Goal: Navigation & Orientation: Go to known website

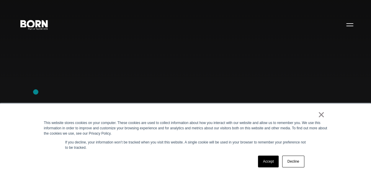
click at [36, 92] on div "Combining creative, content, and commerce to drive change. Imagine, build, and …" at bounding box center [185, 87] width 371 height 175
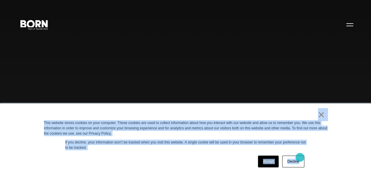
drag, startPoint x: 279, startPoint y: 117, endPoint x: 300, endPoint y: 158, distance: 46.2
click at [300, 158] on div "× This website stores cookies on your computer. These cookies are used to colle…" at bounding box center [185, 139] width 295 height 71
click at [148, 154] on div "Accept Decline" at bounding box center [175, 161] width 262 height 15
drag, startPoint x: 268, startPoint y: 107, endPoint x: 312, endPoint y: 160, distance: 69.4
click at [312, 160] on div "× This website stores cookies on your computer. These cookies are used to colle…" at bounding box center [185, 139] width 295 height 71
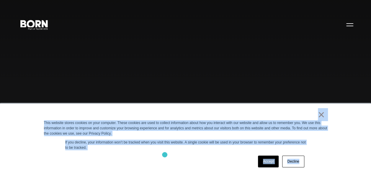
click at [164, 155] on div "Accept Decline" at bounding box center [175, 161] width 262 height 15
drag, startPoint x: 215, startPoint y: 117, endPoint x: 332, endPoint y: 163, distance: 125.7
click at [332, 163] on div "× This website stores cookies on your computer. These cookies are used to colle…" at bounding box center [185, 139] width 295 height 71
click at [191, 164] on div "Accept Decline" at bounding box center [175, 161] width 262 height 15
drag, startPoint x: 240, startPoint y: 112, endPoint x: 339, endPoint y: 157, distance: 108.3
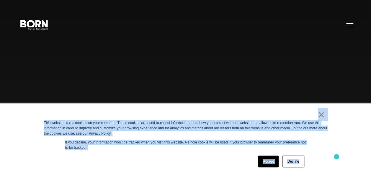
click at [339, 157] on div "× This website stores cookies on your computer. These cookies are used to colle…" at bounding box center [185, 140] width 371 height 72
click at [166, 149] on p "If you decline, your information won’t be tracked when you visit this website. …" at bounding box center [185, 145] width 241 height 11
drag, startPoint x: 201, startPoint y: 113, endPoint x: 335, endPoint y: 187, distance: 153.0
click at [164, 151] on p "If you decline, your information won’t be tracked when you visit this website. …" at bounding box center [185, 145] width 241 height 11
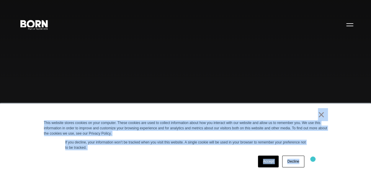
drag, startPoint x: 195, startPoint y: 111, endPoint x: 315, endPoint y: 161, distance: 129.9
click at [315, 161] on div "× This website stores cookies on your computer. These cookies are used to colle…" at bounding box center [185, 139] width 295 height 71
click at [179, 159] on div "Accept Decline" at bounding box center [175, 161] width 262 height 15
drag, startPoint x: 215, startPoint y: 112, endPoint x: 376, endPoint y: 157, distance: 167.7
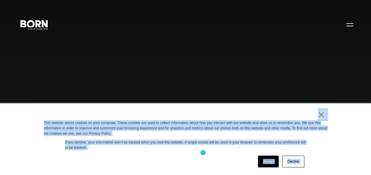
click at [203, 153] on div "× This website stores cookies on your computer. These cookies are used to colle…" at bounding box center [185, 139] width 295 height 71
drag, startPoint x: 172, startPoint y: 110, endPoint x: 343, endPoint y: 168, distance: 180.3
click at [343, 168] on div "× This website stores cookies on your computer. These cookies are used to colle…" at bounding box center [185, 140] width 371 height 72
click at [179, 155] on div "Accept Decline" at bounding box center [175, 161] width 262 height 15
drag, startPoint x: 156, startPoint y: 110, endPoint x: 308, endPoint y: 160, distance: 159.9
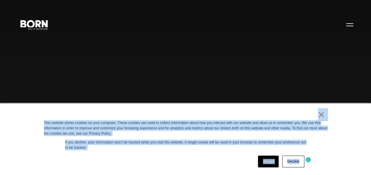
click at [308, 160] on div "× This website stores cookies on your computer. These cookies are used to colle…" at bounding box center [185, 139] width 295 height 71
click at [196, 153] on div "× This website stores cookies on your computer. These cookies are used to colle…" at bounding box center [185, 139] width 295 height 71
drag, startPoint x: 191, startPoint y: 111, endPoint x: 313, endPoint y: 162, distance: 132.5
click at [313, 162] on div "× This website stores cookies on your computer. These cookies are used to colle…" at bounding box center [185, 139] width 295 height 71
click at [174, 158] on div "Accept Decline" at bounding box center [175, 161] width 262 height 15
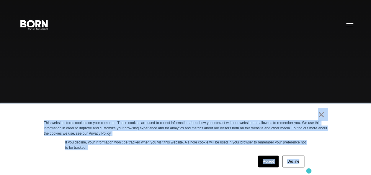
drag, startPoint x: 195, startPoint y: 115, endPoint x: 309, endPoint y: 171, distance: 127.3
click at [309, 171] on div "× This website stores cookies on your computer. These cookies are used to colle…" at bounding box center [185, 139] width 295 height 71
click at [185, 153] on div "× This website stores cookies on your computer. These cookies are used to colle…" at bounding box center [185, 139] width 295 height 71
drag, startPoint x: 39, startPoint y: 117, endPoint x: 312, endPoint y: 170, distance: 278.0
click at [312, 170] on div "× This website stores cookies on your computer. These cookies are used to colle…" at bounding box center [185, 139] width 295 height 71
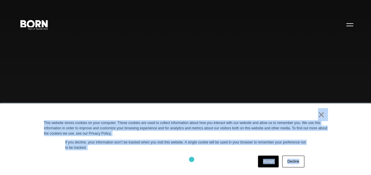
click at [192, 160] on div "Accept Decline" at bounding box center [175, 161] width 262 height 15
drag, startPoint x: 268, startPoint y: 108, endPoint x: 316, endPoint y: 170, distance: 78.0
click at [316, 170] on div "× This website stores cookies on your computer. These cookies are used to colle…" at bounding box center [185, 139] width 295 height 71
click at [159, 155] on div "Accept Decline" at bounding box center [175, 161] width 262 height 15
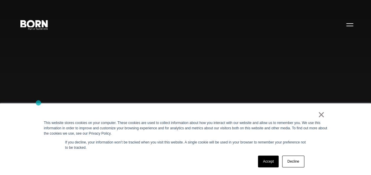
click at [38, 103] on div "Combining creative, content, and commerce to drive change. Imagine, build, and …" at bounding box center [185, 87] width 371 height 175
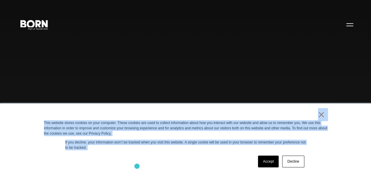
drag, startPoint x: 40, startPoint y: 117, endPoint x: 137, endPoint y: 166, distance: 108.9
click at [137, 166] on div "× This website stores cookies on your computer. These cookies are used to colle…" at bounding box center [185, 139] width 295 height 71
click at [50, 156] on div "Accept Decline" at bounding box center [175, 161] width 262 height 15
drag, startPoint x: 96, startPoint y: 122, endPoint x: 232, endPoint y: 151, distance: 138.7
click at [232, 151] on div "× This website stores cookies on your computer. These cookies are used to colle…" at bounding box center [185, 139] width 295 height 71
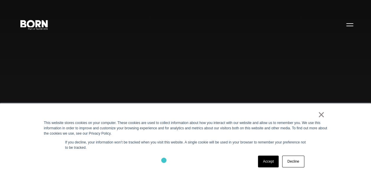
click at [164, 161] on div "Accept Decline" at bounding box center [175, 161] width 262 height 15
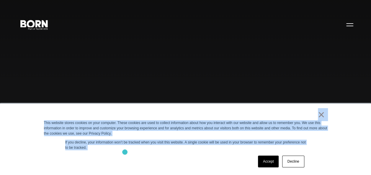
drag, startPoint x: 37, startPoint y: 120, endPoint x: 125, endPoint y: 153, distance: 93.6
click at [125, 153] on div "× This website stores cookies on your computer. These cookies are used to colle…" at bounding box center [185, 140] width 371 height 72
drag, startPoint x: 125, startPoint y: 153, endPoint x: 117, endPoint y: 156, distance: 8.8
click at [117, 156] on div "Accept Decline" at bounding box center [175, 161] width 262 height 15
click at [120, 158] on div "Accept Decline" at bounding box center [175, 161] width 262 height 15
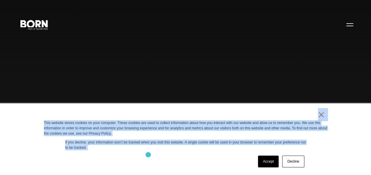
drag, startPoint x: 43, startPoint y: 115, endPoint x: 149, endPoint y: 156, distance: 113.8
click at [149, 156] on div "× This website stores cookies on your computer. These cookies are used to colle…" at bounding box center [185, 139] width 295 height 71
drag, startPoint x: 149, startPoint y: 156, endPoint x: 128, endPoint y: 159, distance: 21.1
click at [128, 159] on div "Accept Decline" at bounding box center [175, 161] width 262 height 15
click at [119, 160] on div "Accept Decline" at bounding box center [175, 161] width 262 height 15
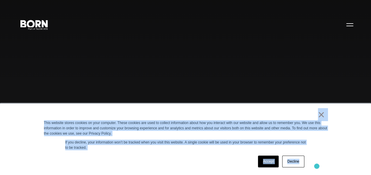
drag, startPoint x: 223, startPoint y: 111, endPoint x: 317, endPoint y: 166, distance: 108.9
click at [317, 166] on div "× This website stores cookies on your computer. These cookies are used to colle…" at bounding box center [185, 139] width 295 height 71
click at [173, 155] on div "Accept Decline" at bounding box center [175, 161] width 262 height 15
drag, startPoint x: 285, startPoint y: 114, endPoint x: 319, endPoint y: 160, distance: 57.4
click at [319, 160] on div "× This website stores cookies on your computer. These cookies are used to colle…" at bounding box center [185, 139] width 295 height 71
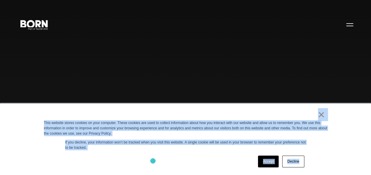
click at [152, 160] on div "Accept Decline" at bounding box center [175, 161] width 262 height 15
drag, startPoint x: 293, startPoint y: 138, endPoint x: 317, endPoint y: 156, distance: 29.5
click at [317, 156] on div "× This website stores cookies on your computer. These cookies are used to colle…" at bounding box center [185, 139] width 295 height 71
click at [171, 158] on div "Accept Decline" at bounding box center [175, 161] width 262 height 15
drag, startPoint x: 286, startPoint y: 116, endPoint x: 309, endPoint y: 156, distance: 45.5
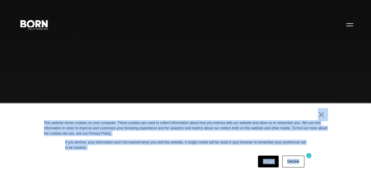
click at [309, 156] on div "× This website stores cookies on your computer. These cookies are used to colle…" at bounding box center [185, 139] width 295 height 71
click at [188, 156] on div "Accept Decline" at bounding box center [175, 161] width 262 height 15
drag, startPoint x: 246, startPoint y: 112, endPoint x: 319, endPoint y: 165, distance: 89.2
click at [319, 165] on div "× This website stores cookies on your computer. These cookies are used to colle…" at bounding box center [185, 139] width 295 height 71
click at [167, 155] on div "Accept Decline" at bounding box center [175, 161] width 262 height 15
